Goal: Find specific page/section: Find specific page/section

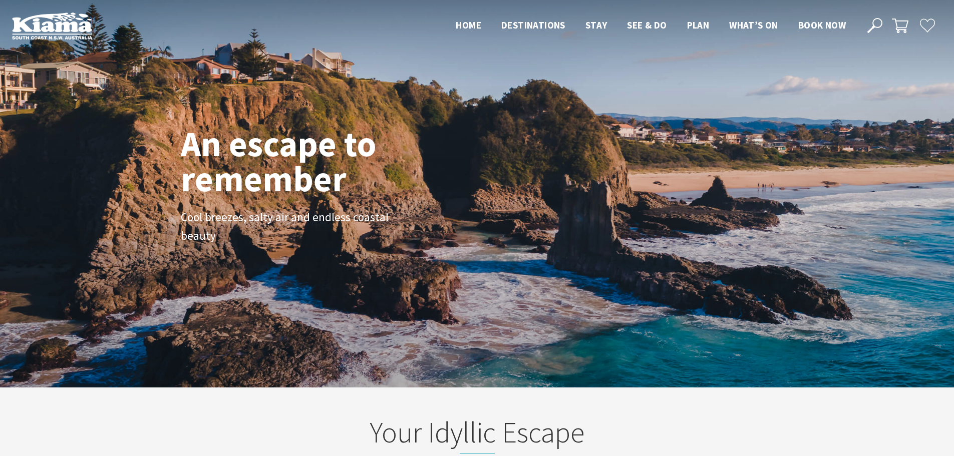
scroll to position [175, 962]
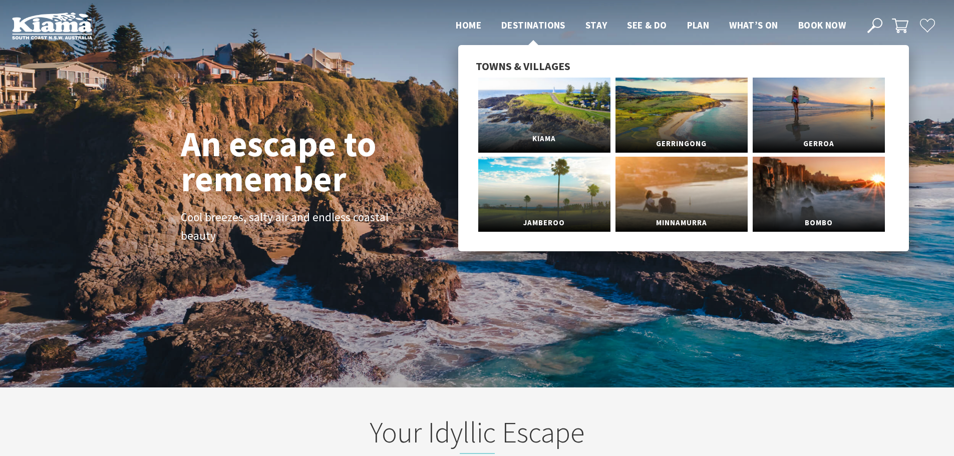
click at [520, 99] on link "Kiama" at bounding box center [544, 115] width 132 height 75
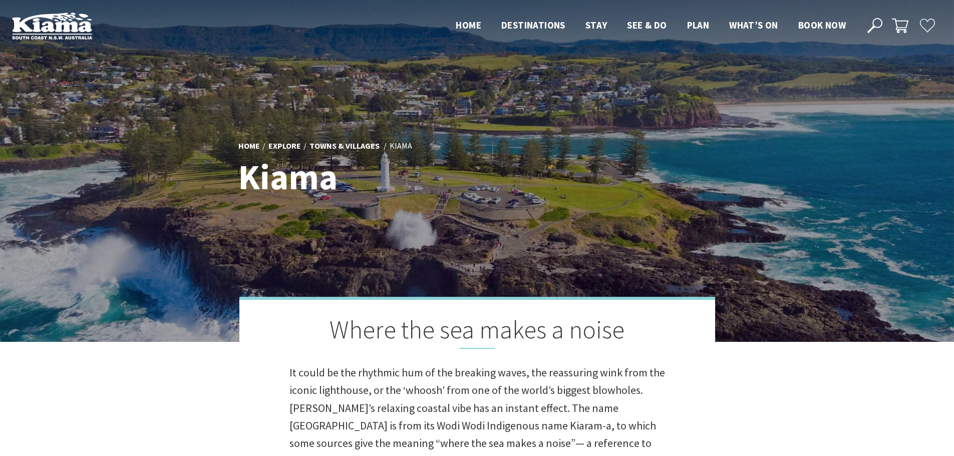
scroll to position [290, 963]
